Goal: Find specific page/section: Find specific page/section

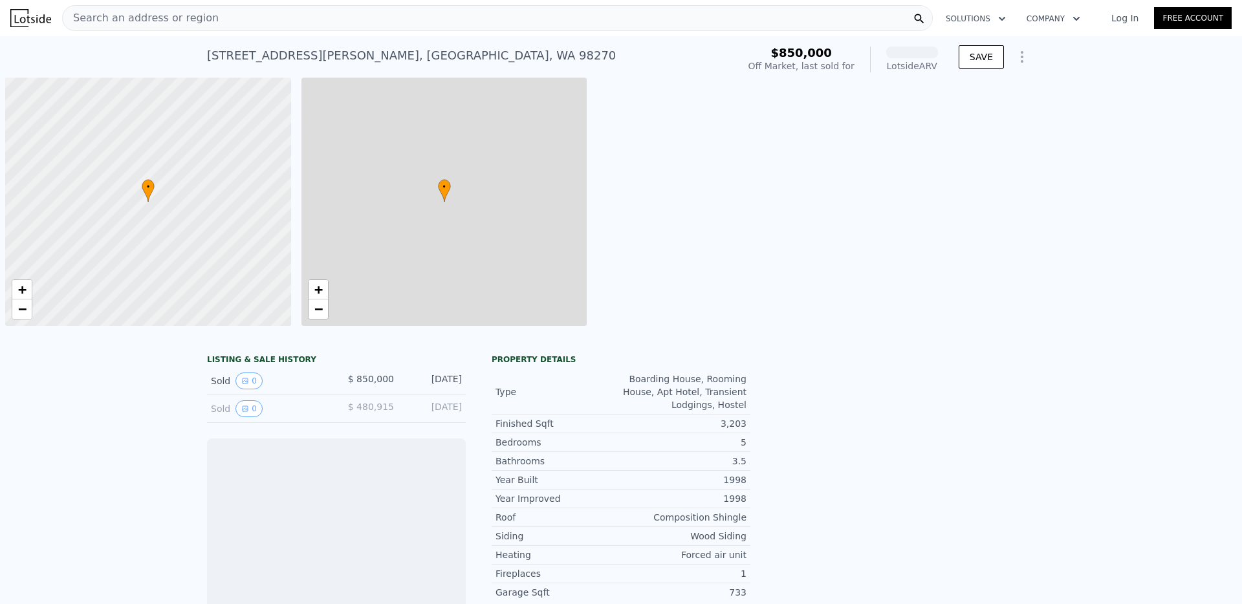
scroll to position [0, 5]
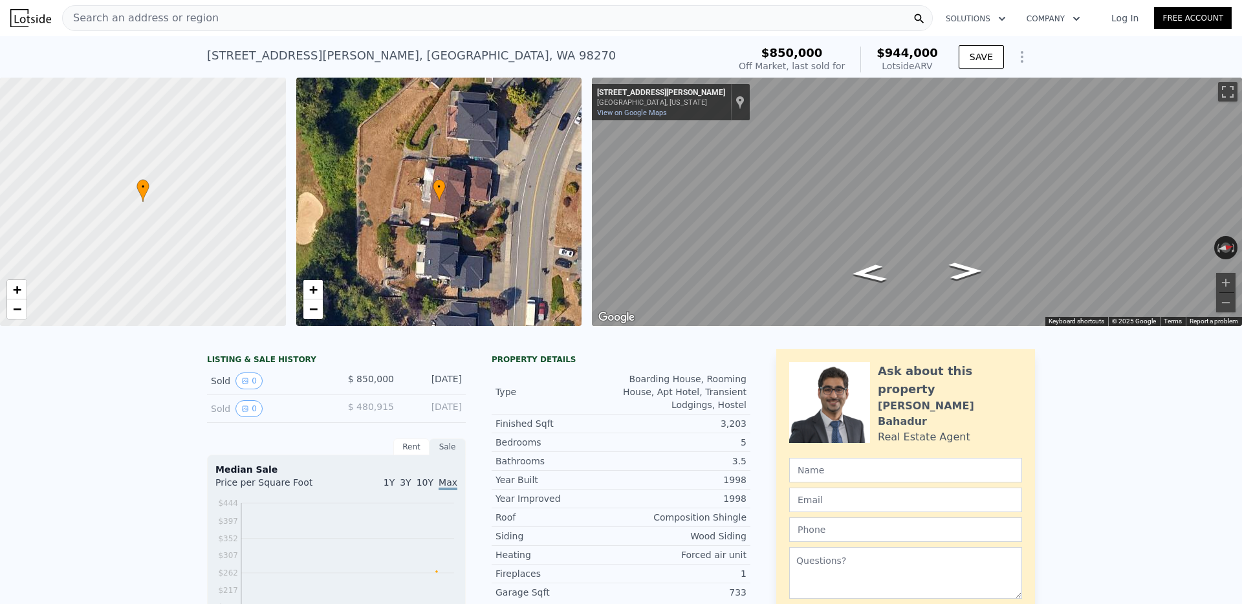
click at [138, 26] on div "Search an address or region" at bounding box center [141, 18] width 156 height 25
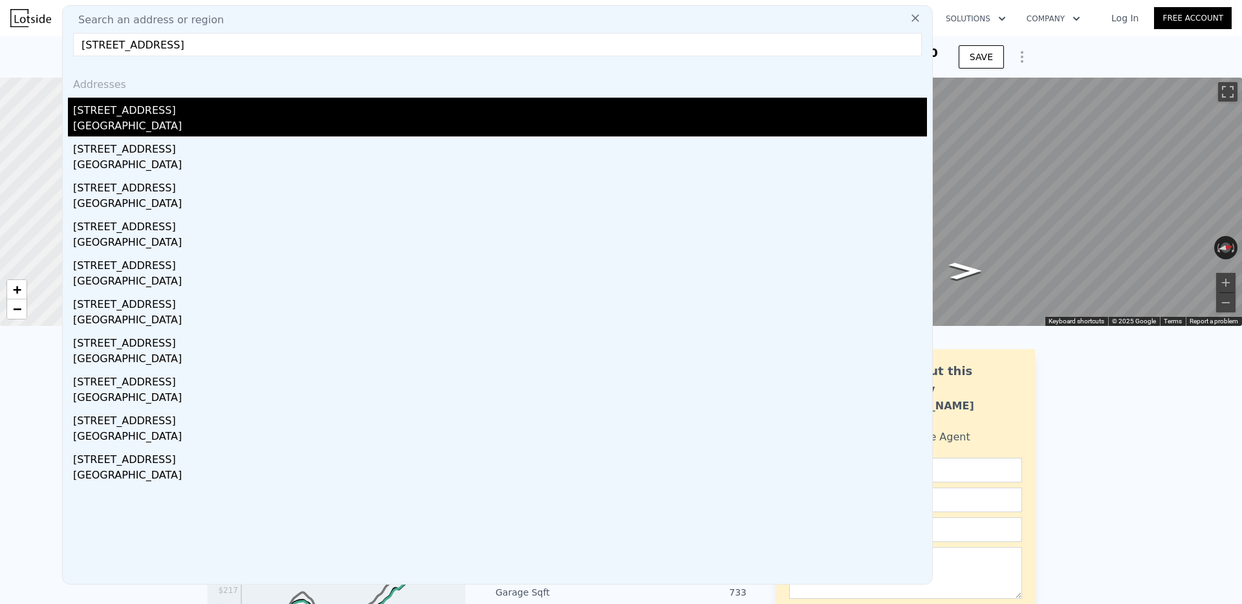
type input "[STREET_ADDRESS]"
click at [120, 116] on div "[STREET_ADDRESS]" at bounding box center [500, 108] width 854 height 21
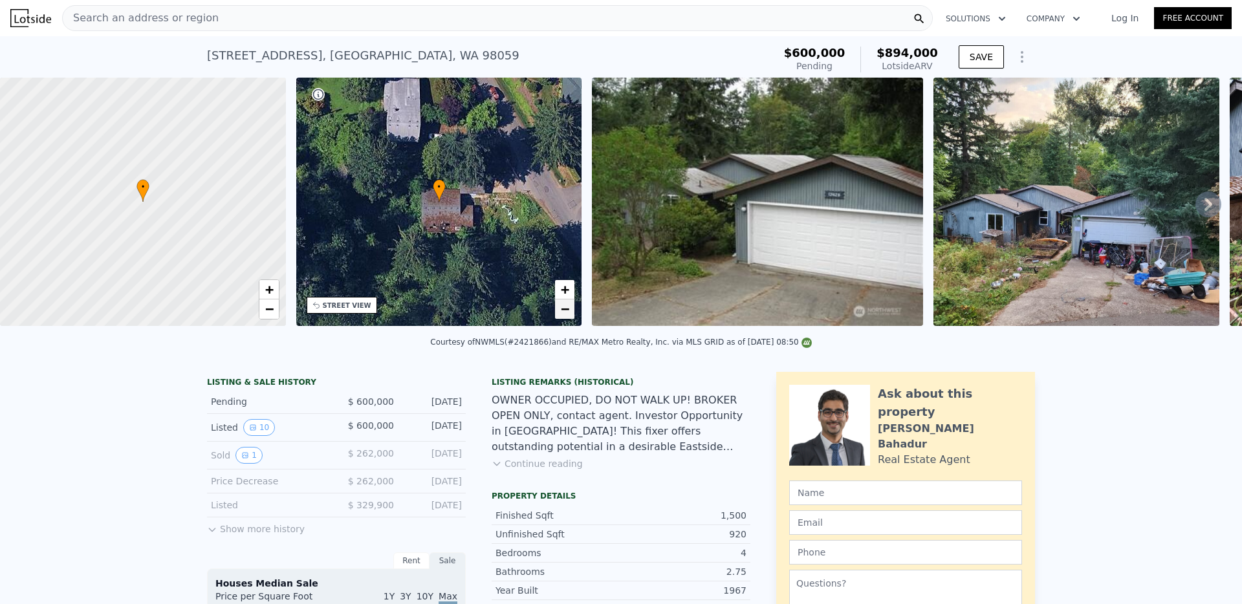
click at [569, 308] on link "−" at bounding box center [564, 309] width 19 height 19
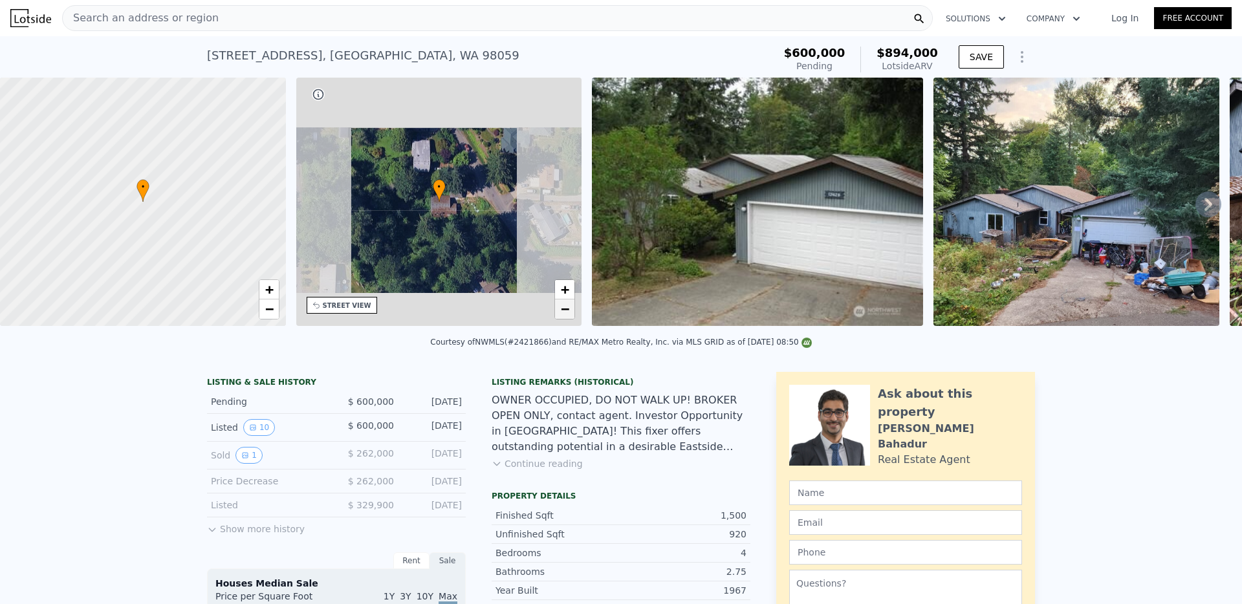
click at [569, 308] on link "−" at bounding box center [564, 309] width 19 height 19
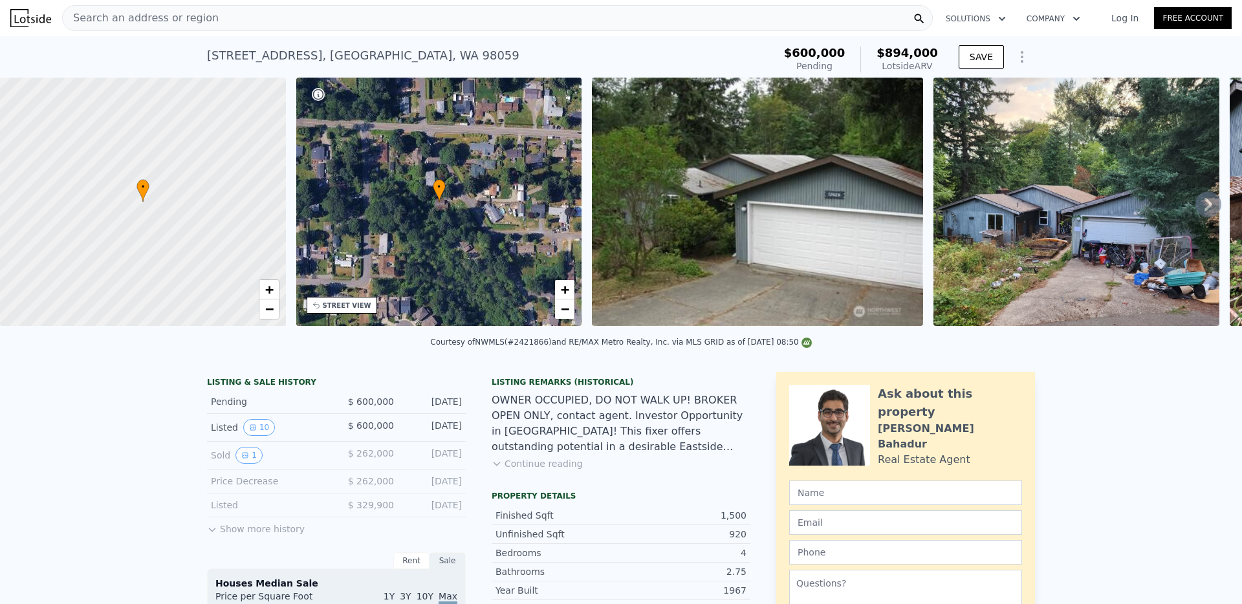
click at [721, 254] on img at bounding box center [757, 202] width 331 height 248
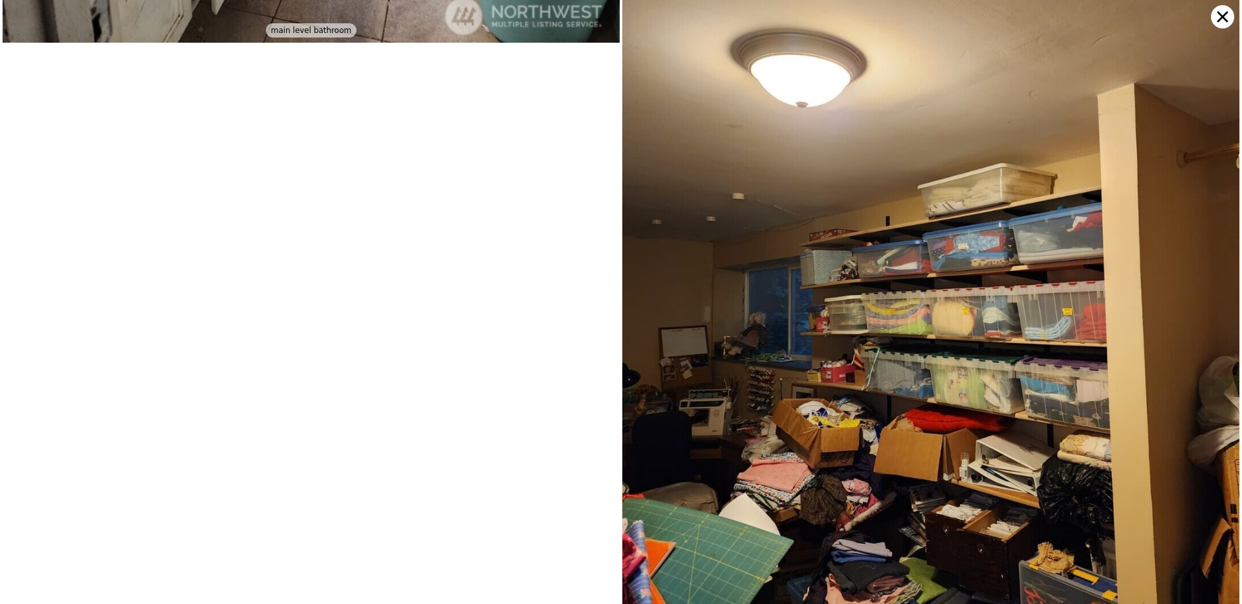
scroll to position [3521, 0]
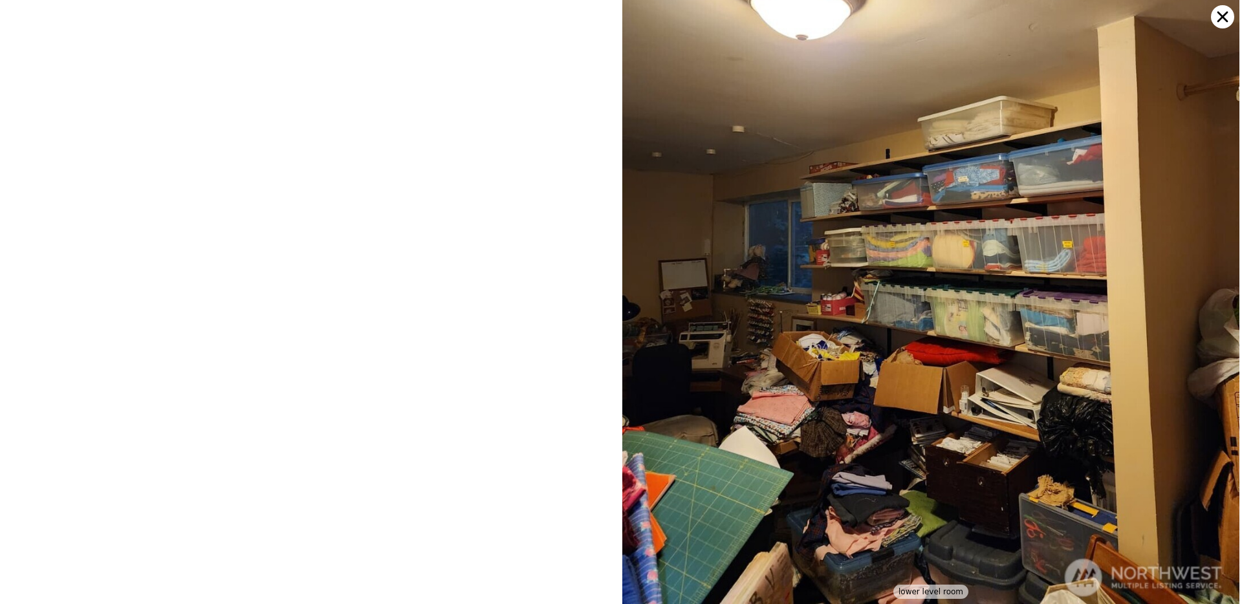
click at [1220, 18] on icon at bounding box center [1223, 17] width 11 height 11
